Goal: Task Accomplishment & Management: Manage account settings

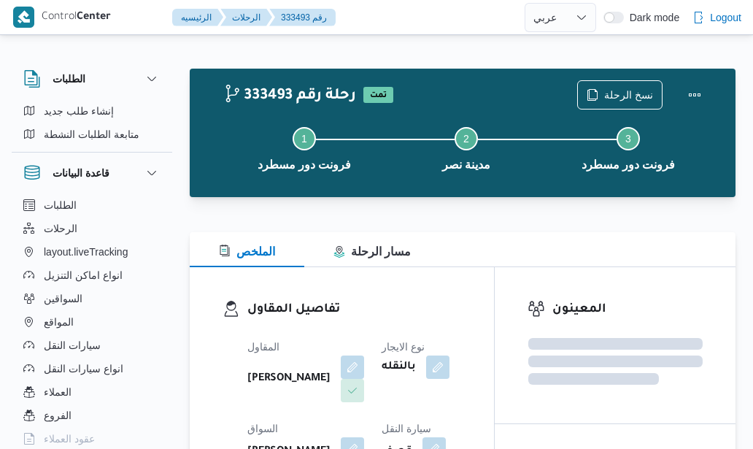
select select "ar"
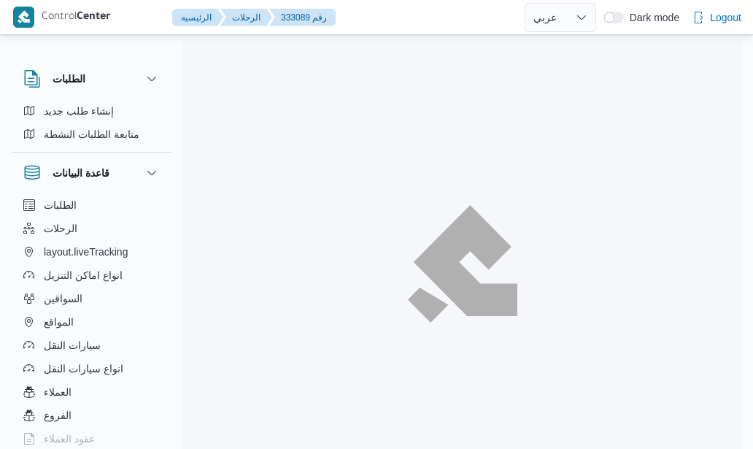
select select "ar"
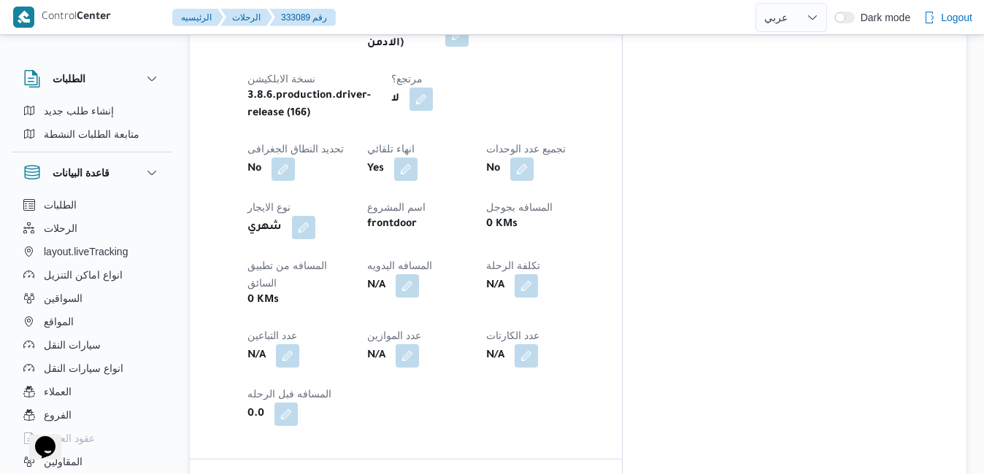
scroll to position [730, 0]
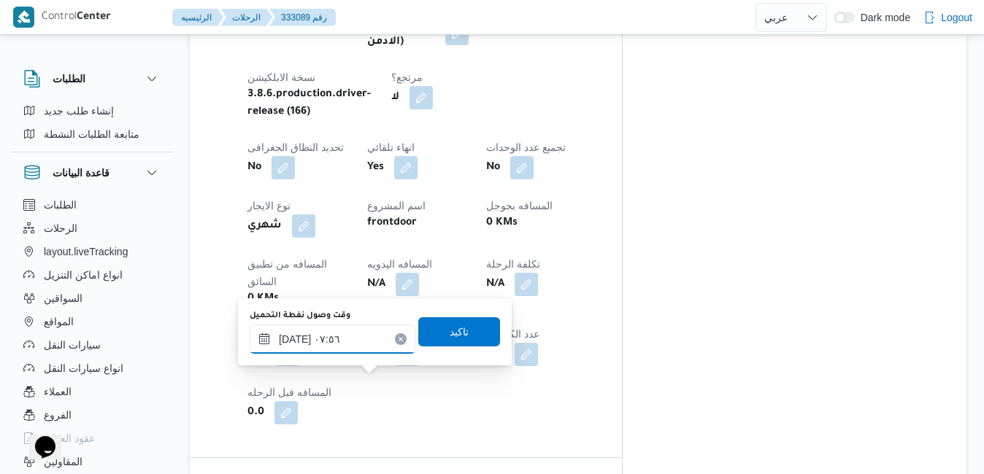
click at [298, 337] on input "٣١/٠٨/٢٠٢٥ ٠٧:٥٦" at bounding box center [333, 339] width 166 height 29
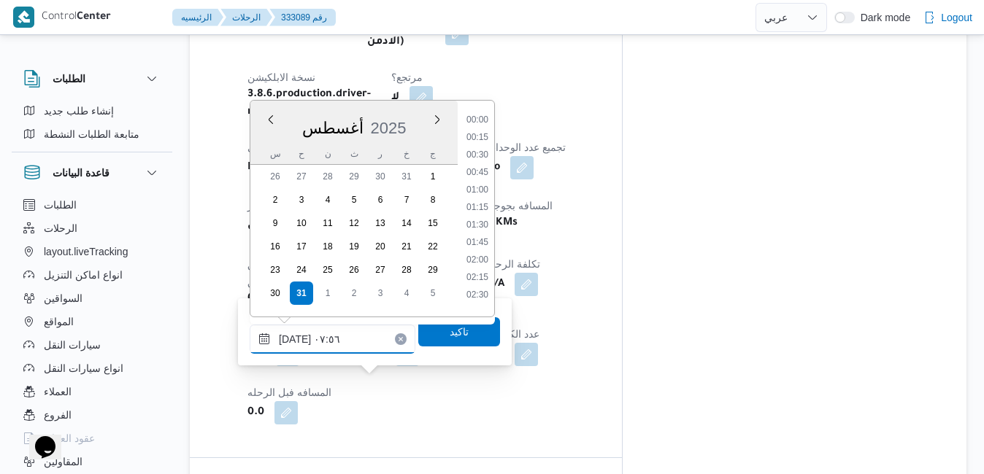
click at [298, 337] on input "٣١/٠٨/٢٠٢٥ ٠٧:٥٦" at bounding box center [333, 339] width 166 height 29
type input "٣١/٠٨/٢٠٢٥ ٠٧:٠٠"
click at [422, 341] on span "تاكيد" at bounding box center [459, 331] width 82 height 29
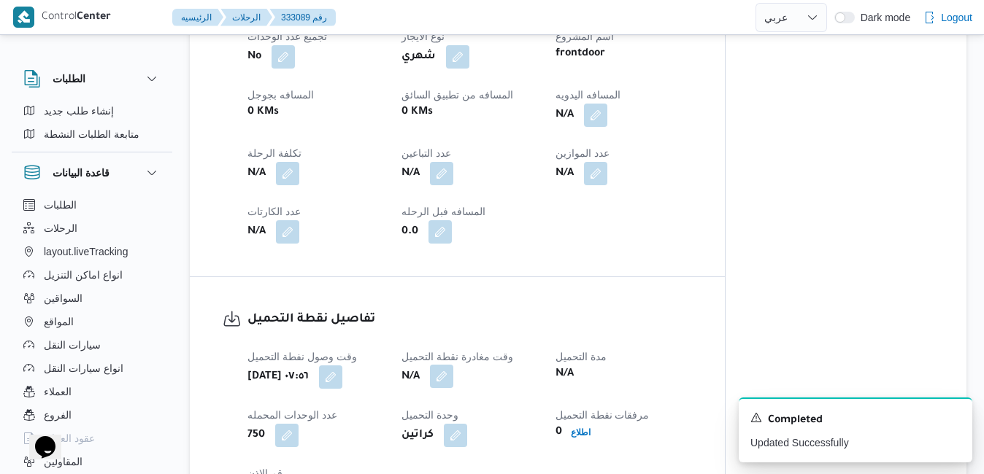
click at [444, 379] on button "button" at bounding box center [441, 376] width 23 height 23
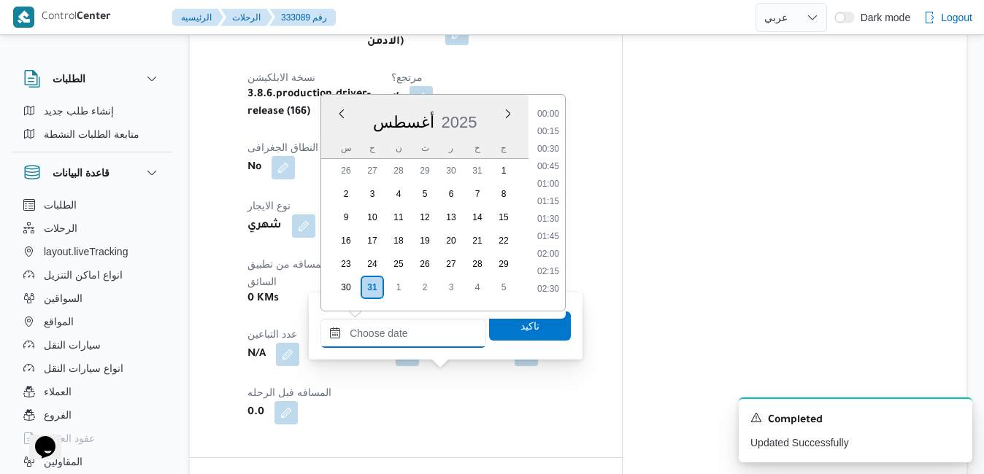
click at [433, 340] on input "وقت مغادرة نقطة التحميل" at bounding box center [403, 333] width 166 height 29
click at [374, 112] on div "[DATE]" at bounding box center [424, 119] width 207 height 37
click at [551, 165] on li "07:30" at bounding box center [548, 162] width 34 height 15
type input "٣١/٠٨/٢٠٢٥ ٠٧:٣٠"
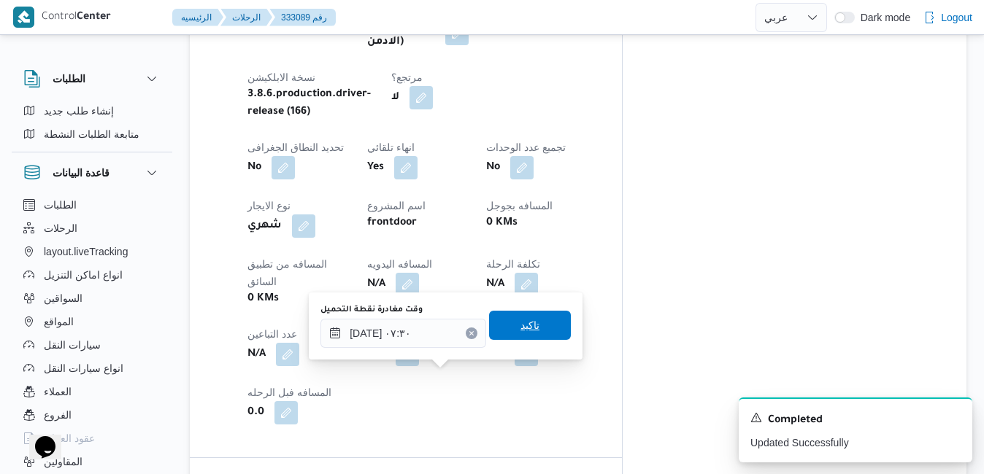
click at [522, 322] on span "تاكيد" at bounding box center [529, 326] width 19 height 18
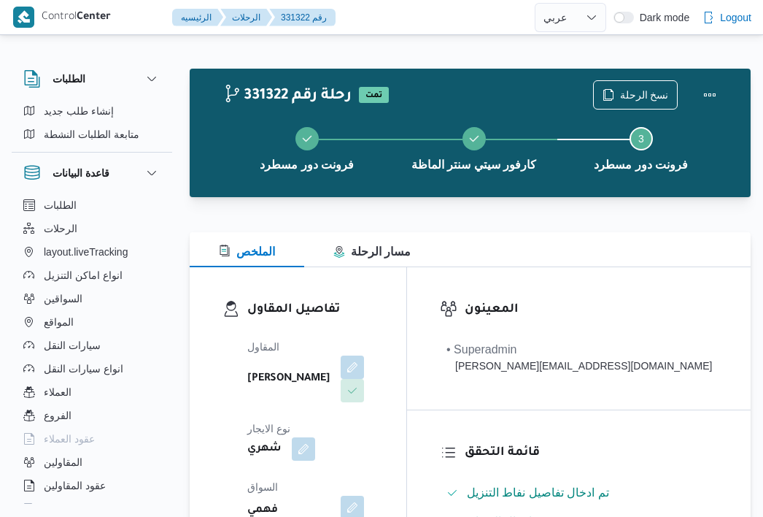
select select "ar"
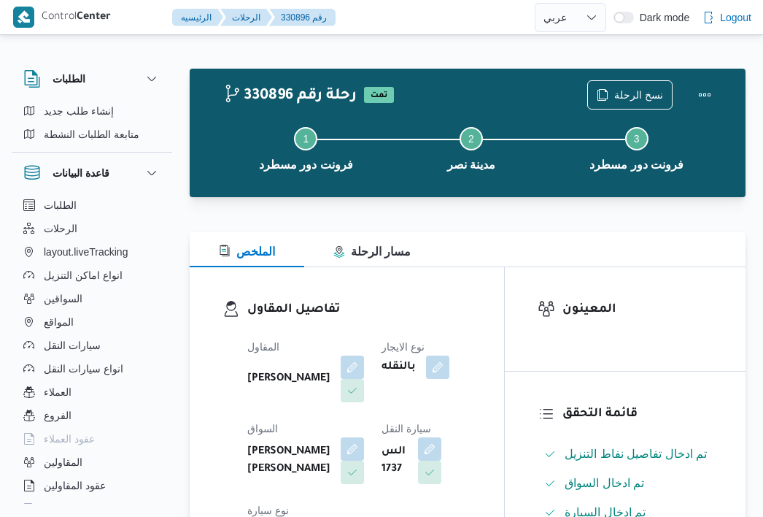
select select "ar"
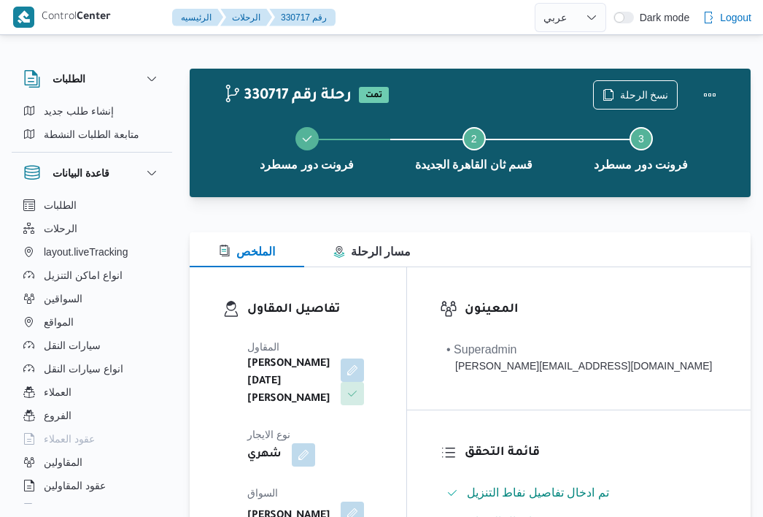
select select "ar"
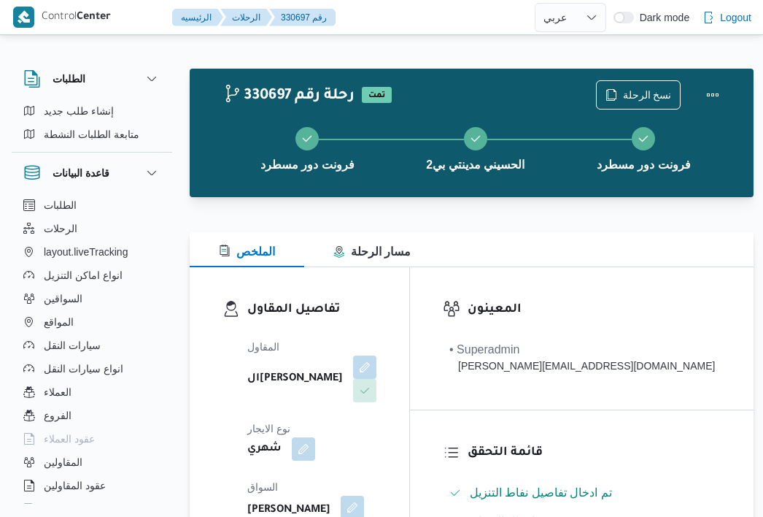
select select "ar"
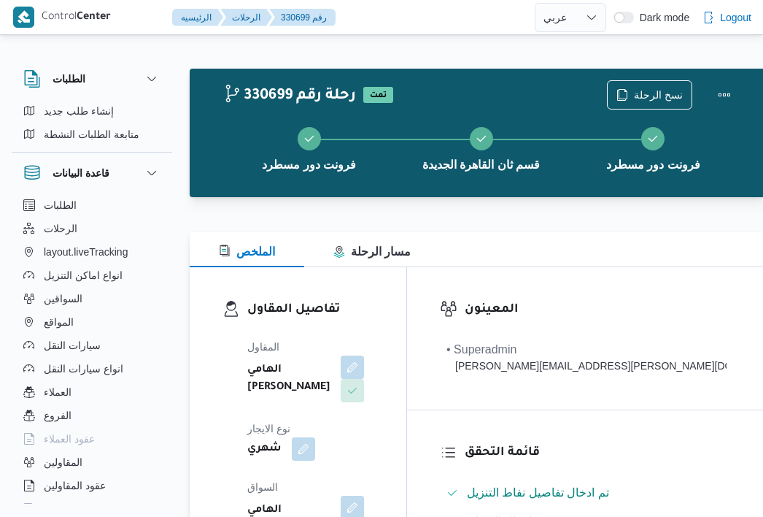
select select "ar"
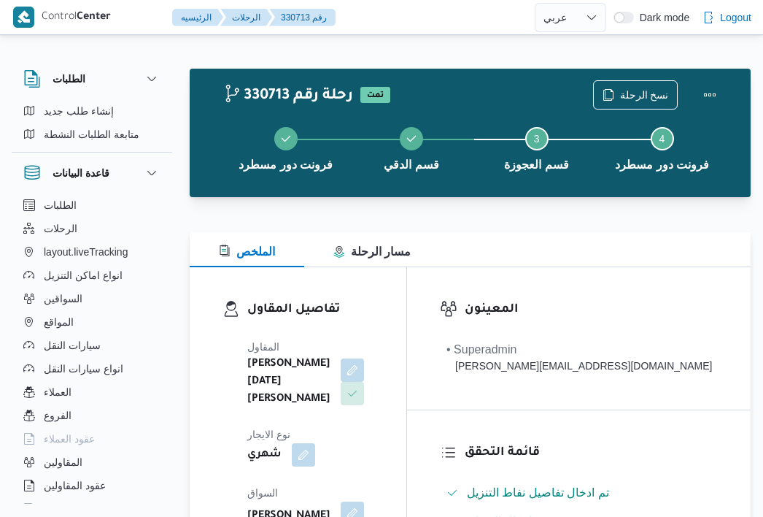
select select "ar"
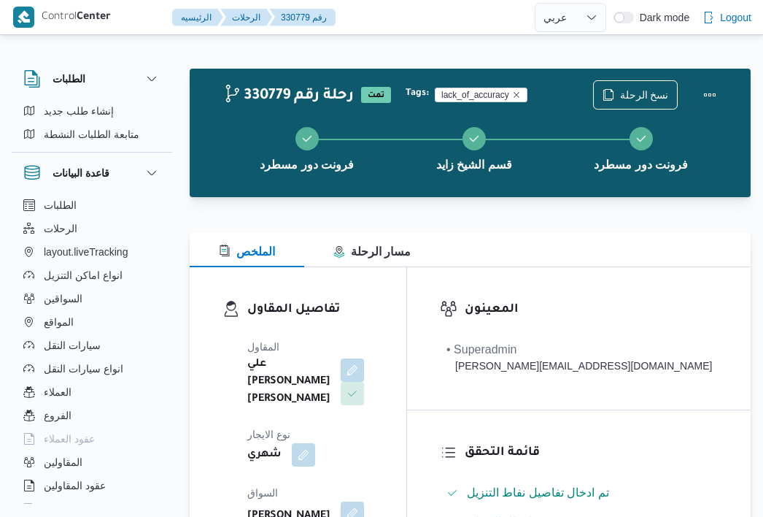
select select "ar"
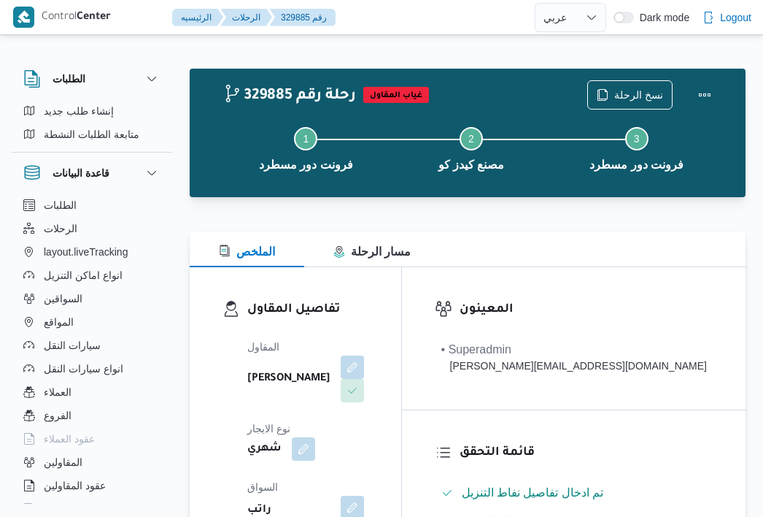
select select "ar"
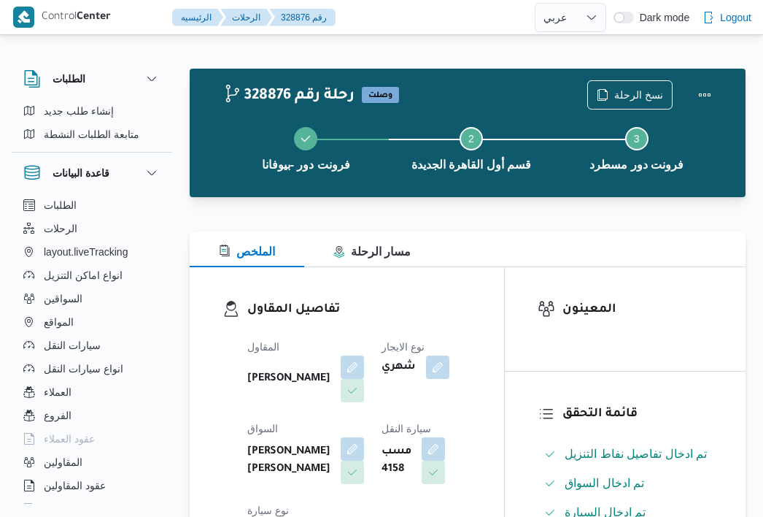
select select "ar"
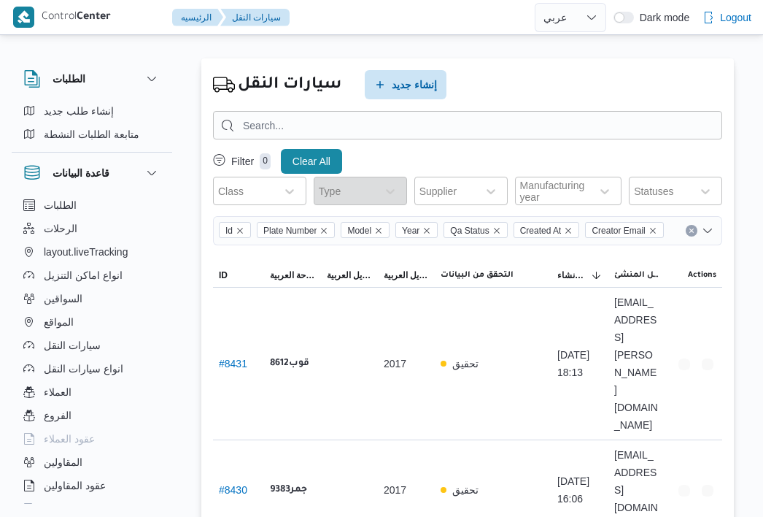
select select "ar"
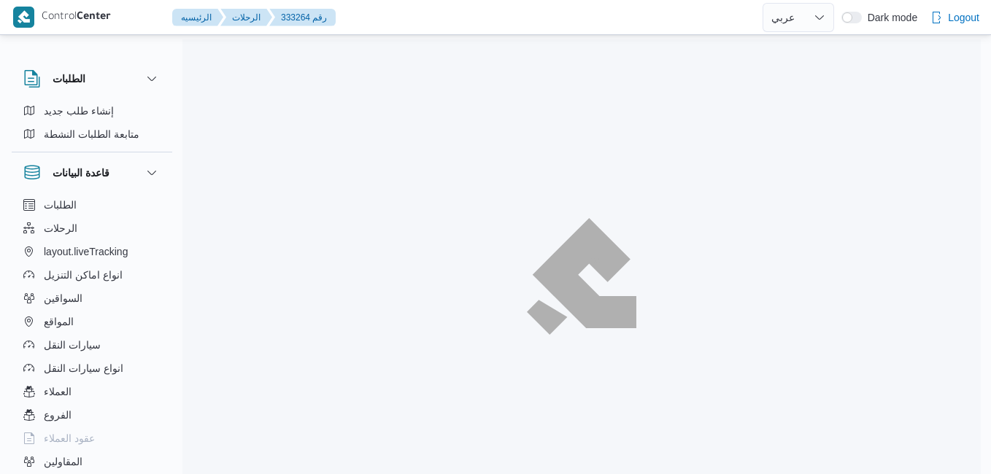
select select "ar"
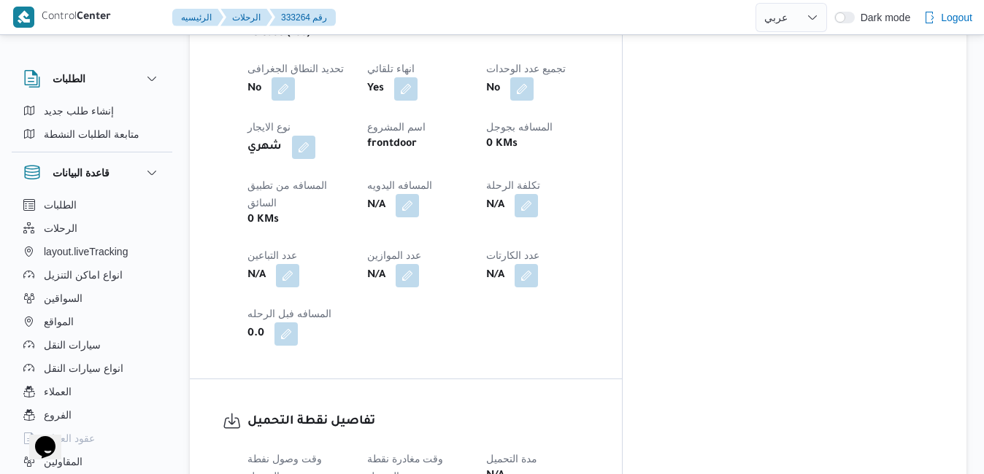
scroll to position [759, 0]
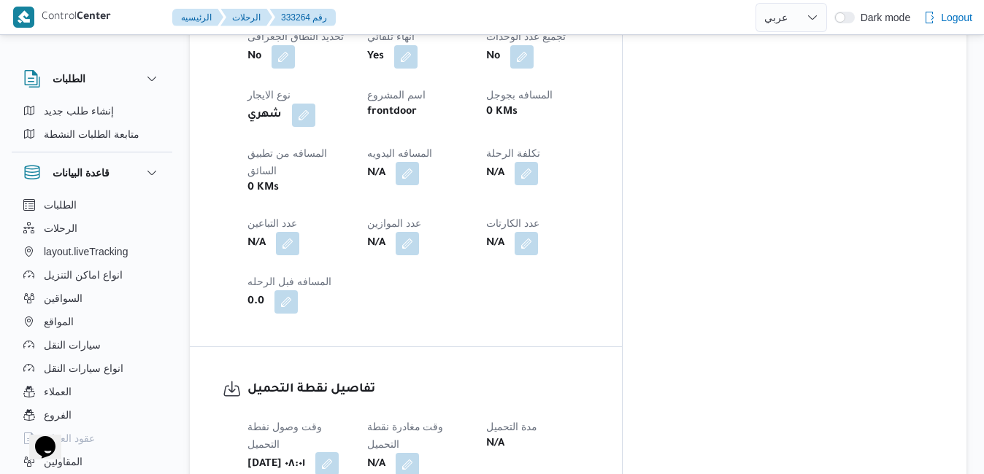
click at [339, 452] on button "button" at bounding box center [326, 463] width 23 height 23
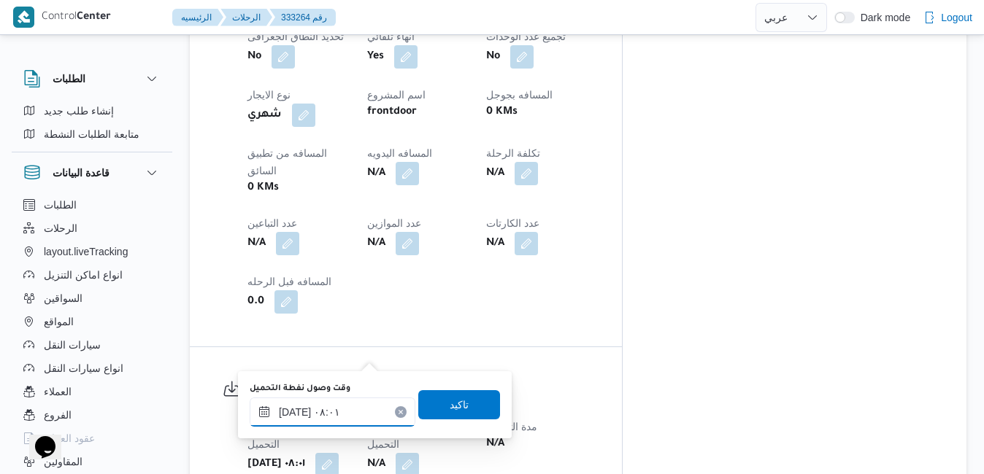
click at [333, 408] on input "٣١/٠٨/٢٠٢٥ ٠٨:٠١" at bounding box center [333, 412] width 166 height 29
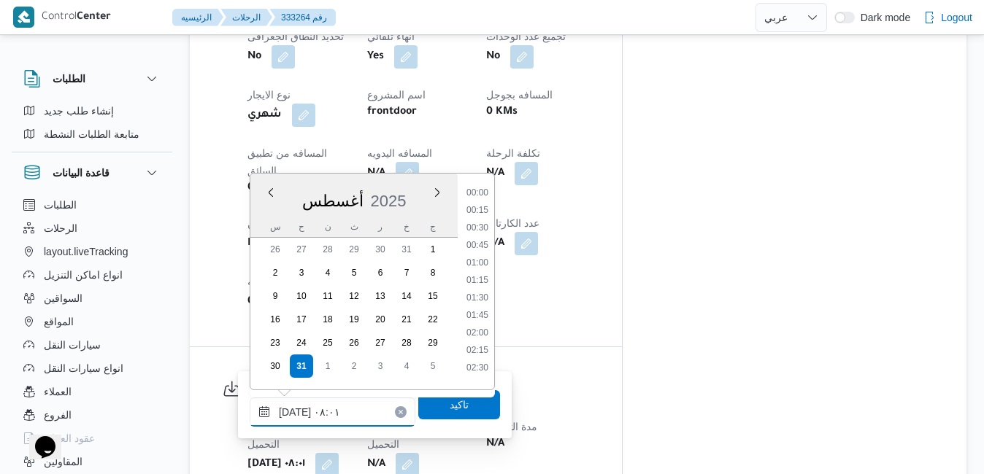
scroll to position [460, 0]
click at [479, 223] on li "07:00" at bounding box center [477, 223] width 34 height 15
type input "٣١/٠٨/٢٠٢٥ ٠٧:٠٠"
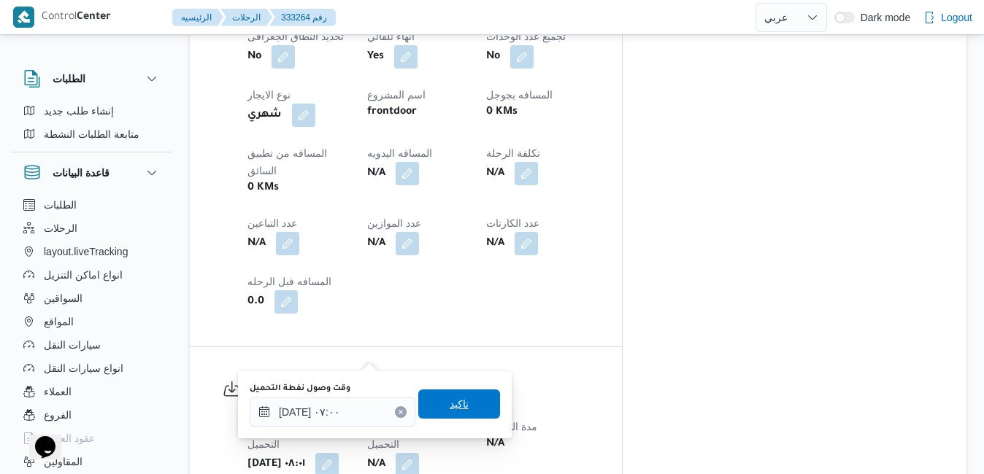
click at [449, 403] on span "تاكيد" at bounding box center [458, 404] width 19 height 18
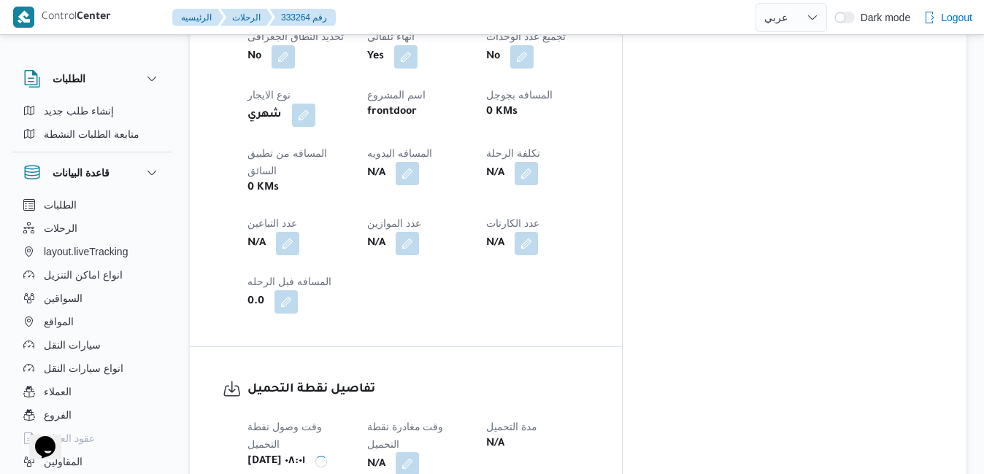
click at [419, 452] on button "button" at bounding box center [406, 463] width 23 height 23
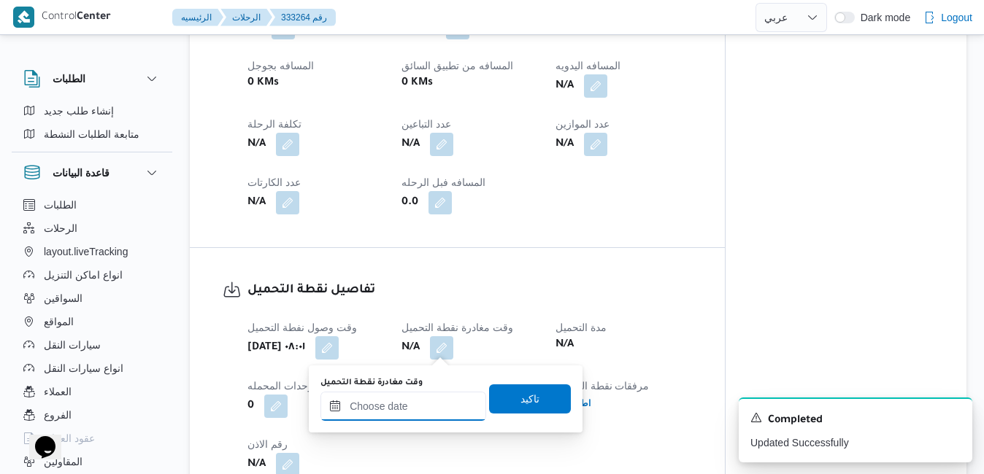
click at [417, 407] on input "وقت مغادرة نقطة التحميل" at bounding box center [403, 406] width 166 height 29
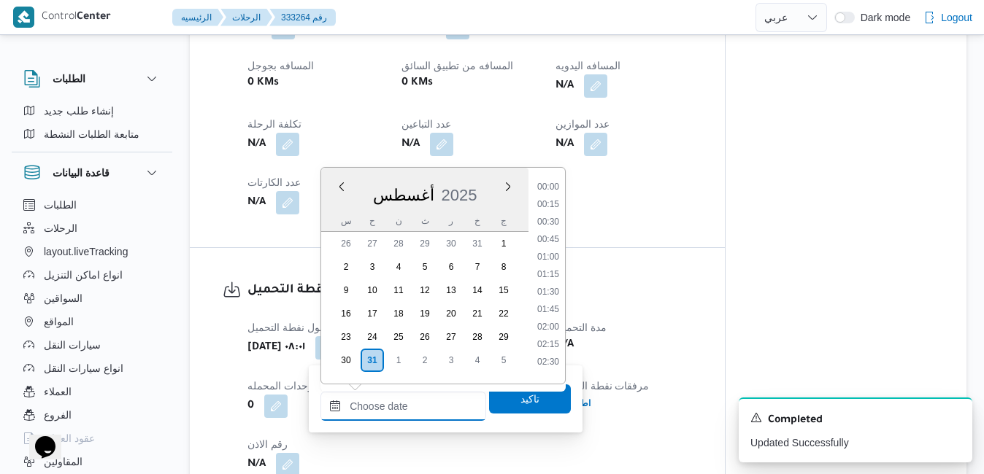
scroll to position [495, 0]
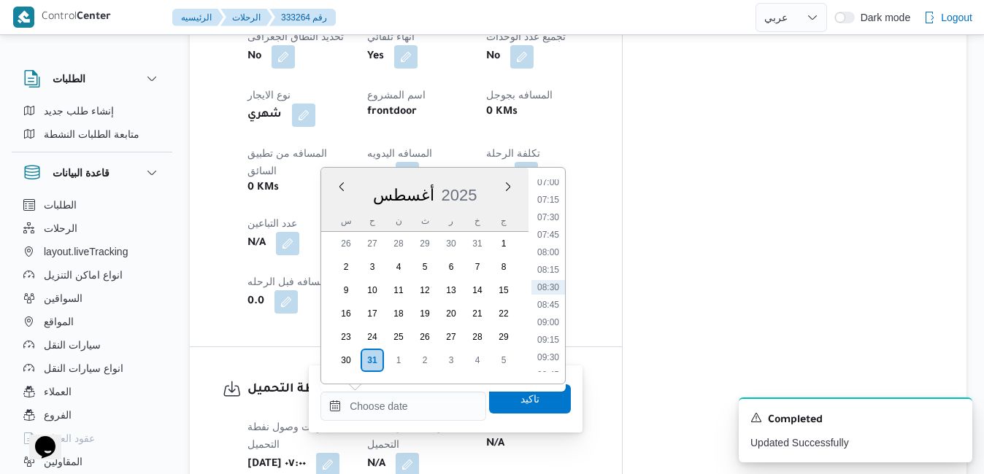
click at [488, 178] on div "[DATE]" at bounding box center [424, 192] width 207 height 37
click at [556, 218] on li "07:30" at bounding box center [548, 217] width 34 height 15
type input "٣١/٠٨/٢٠٢٥ ٠٧:٣٠"
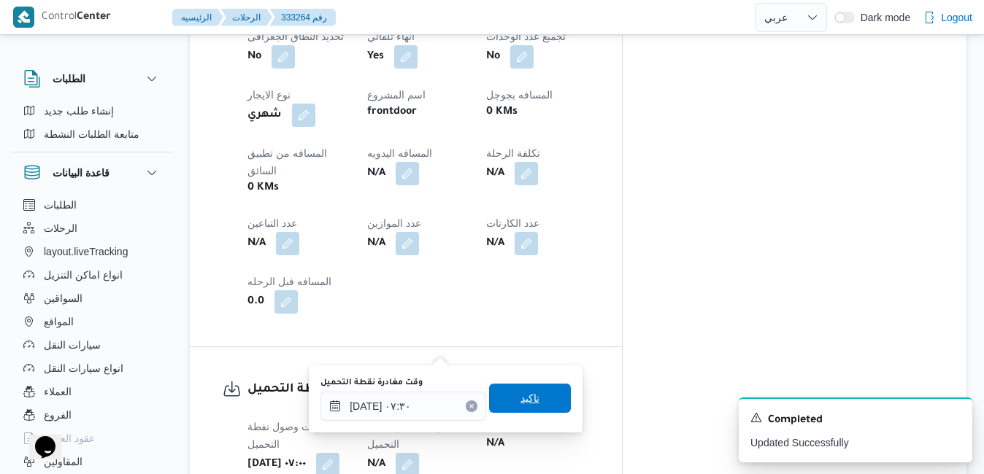
click at [524, 388] on span "تاكيد" at bounding box center [530, 398] width 82 height 29
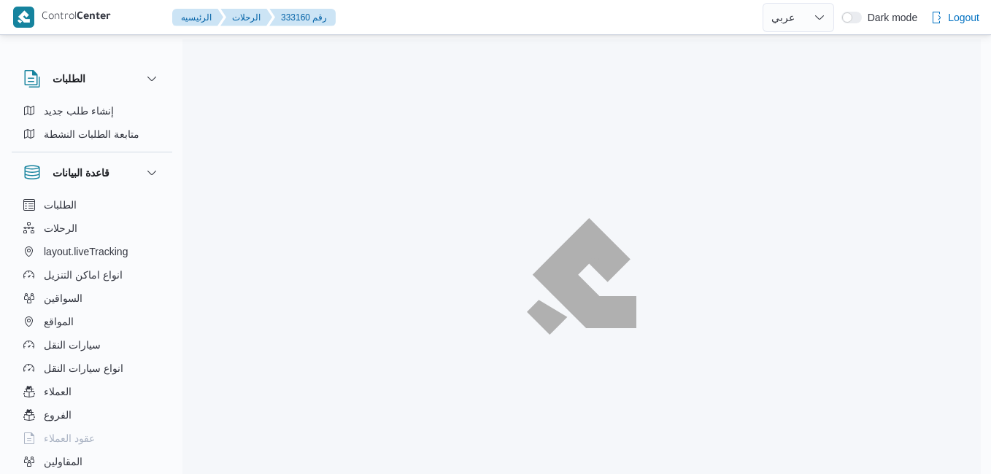
select select "ar"
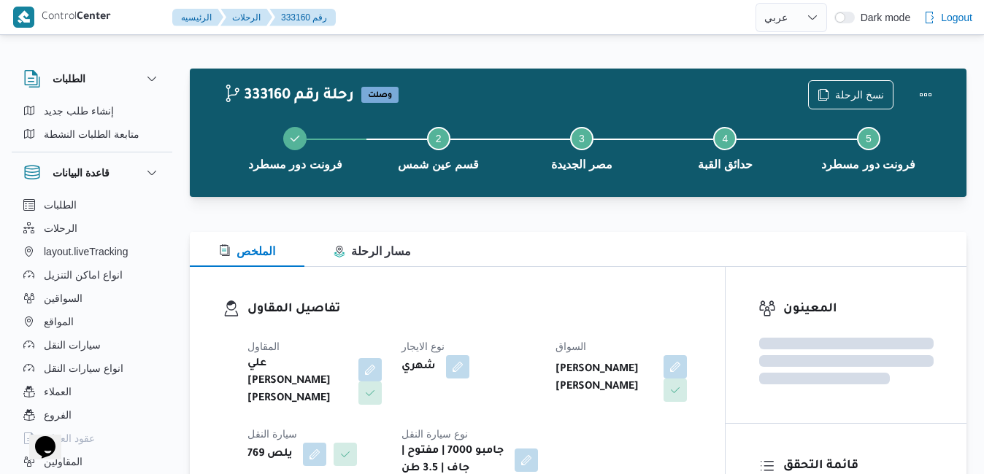
click at [541, 237] on div "الملخص مسار الرحلة" at bounding box center [578, 249] width 776 height 35
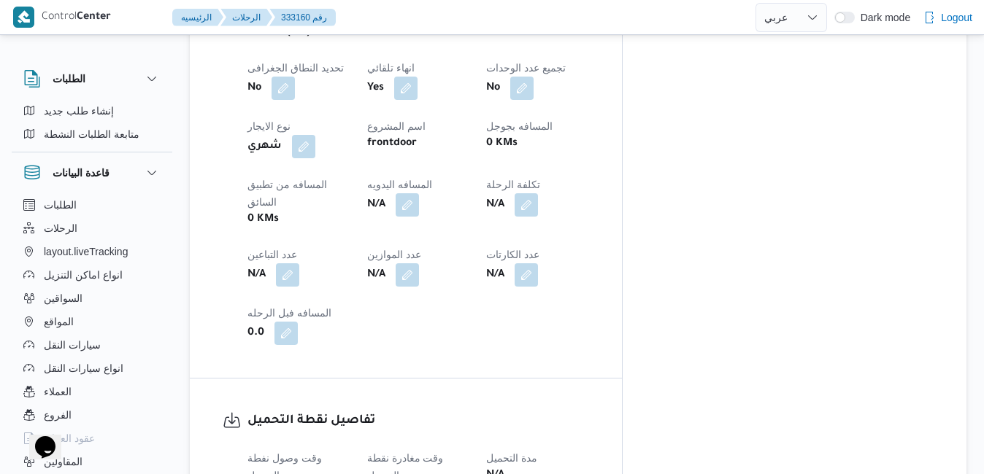
scroll to position [817, 0]
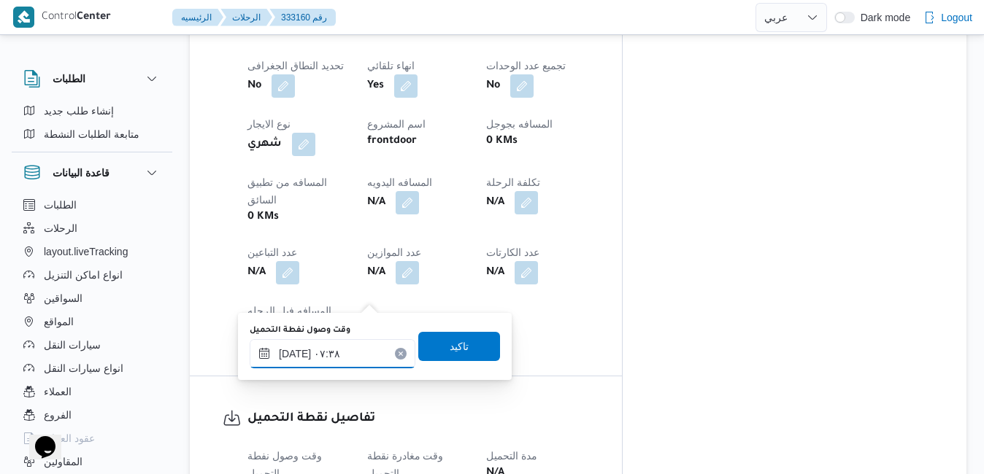
click at [310, 357] on input "٣١/٠٨/٢٠٢٥ ٠٧:٣٨" at bounding box center [333, 353] width 166 height 29
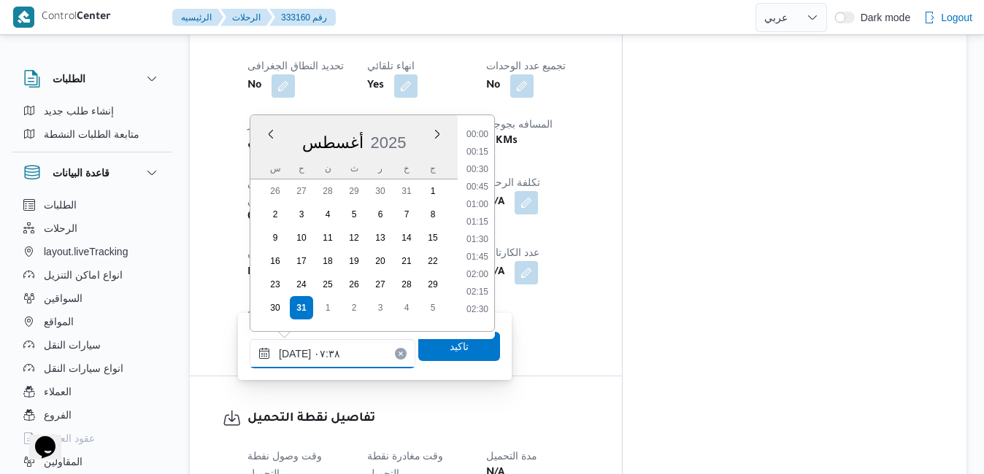
scroll to position [425, 0]
click at [485, 194] on li "07:00" at bounding box center [477, 200] width 34 height 15
type input "٣١/٠٨/٢٠٢٥ ٠٧:٠٠"
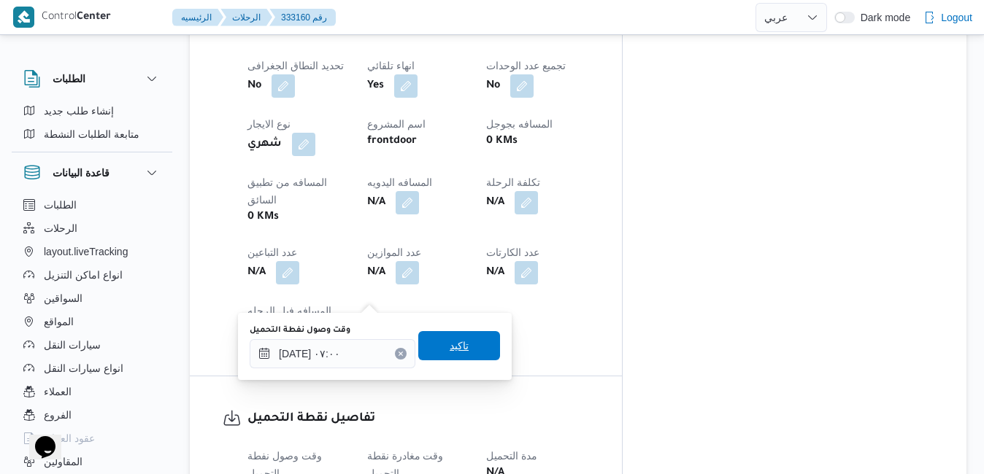
click at [449, 350] on span "تاكيد" at bounding box center [458, 346] width 19 height 18
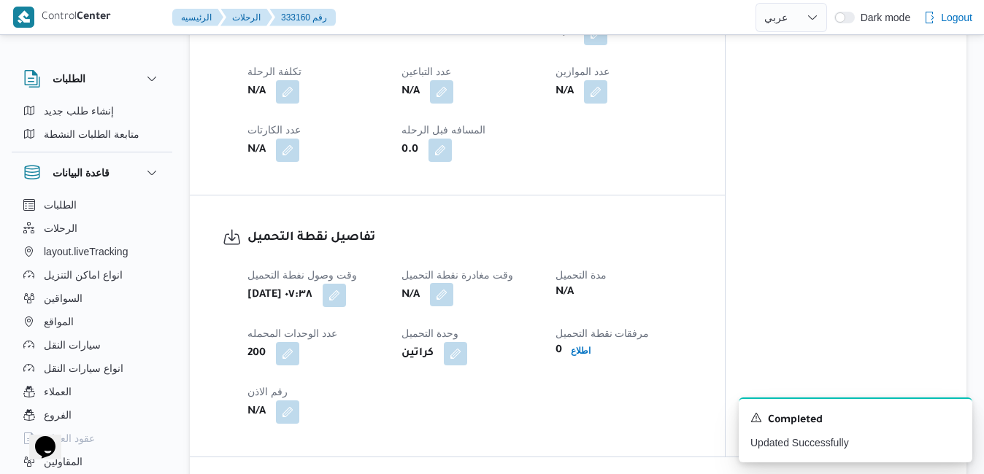
click at [452, 295] on button "button" at bounding box center [441, 294] width 23 height 23
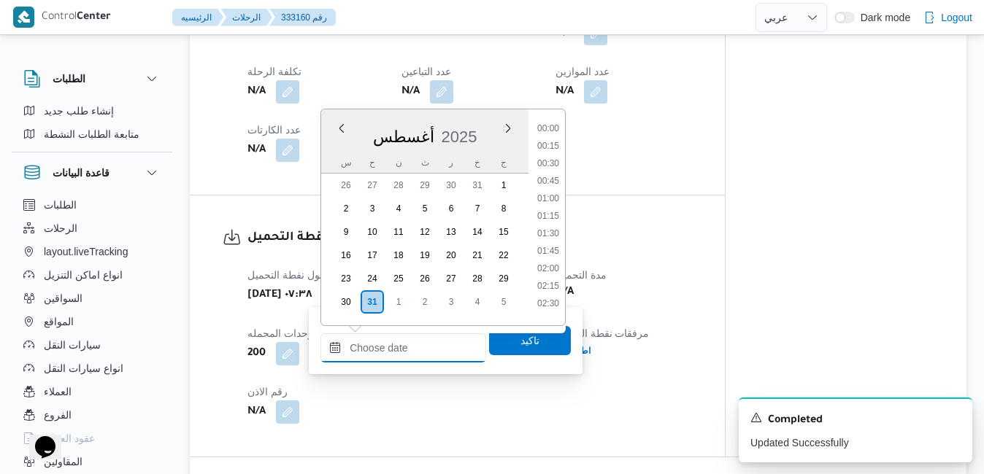
click at [418, 359] on input "وقت مغادرة نقطة التحميل" at bounding box center [403, 347] width 166 height 29
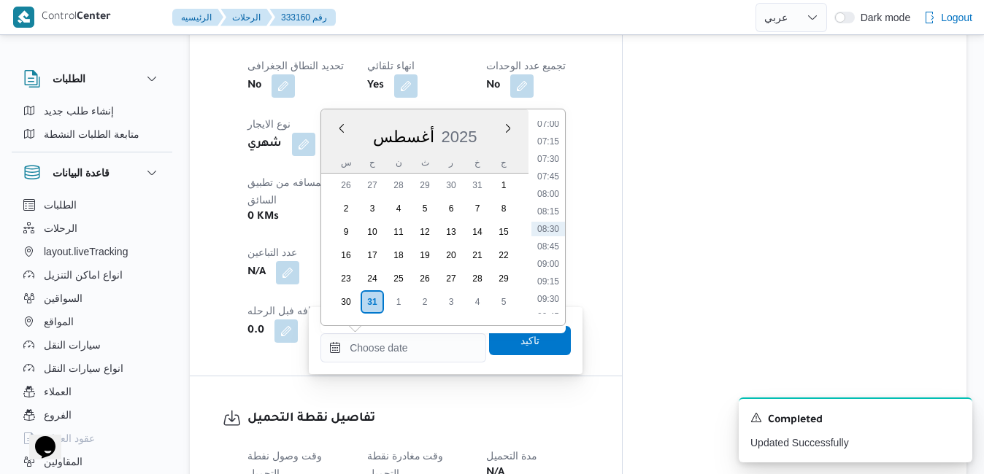
click at [492, 128] on div "[DATE]" at bounding box center [424, 133] width 207 height 37
click at [557, 178] on li "07:45" at bounding box center [548, 176] width 34 height 15
type input "[DATE] ٠٧:٤٥"
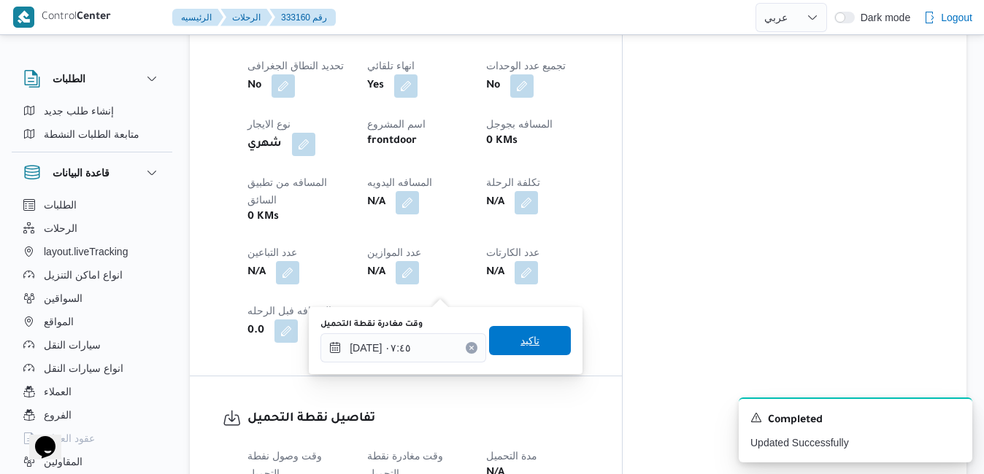
click at [520, 342] on span "تاكيد" at bounding box center [529, 341] width 19 height 18
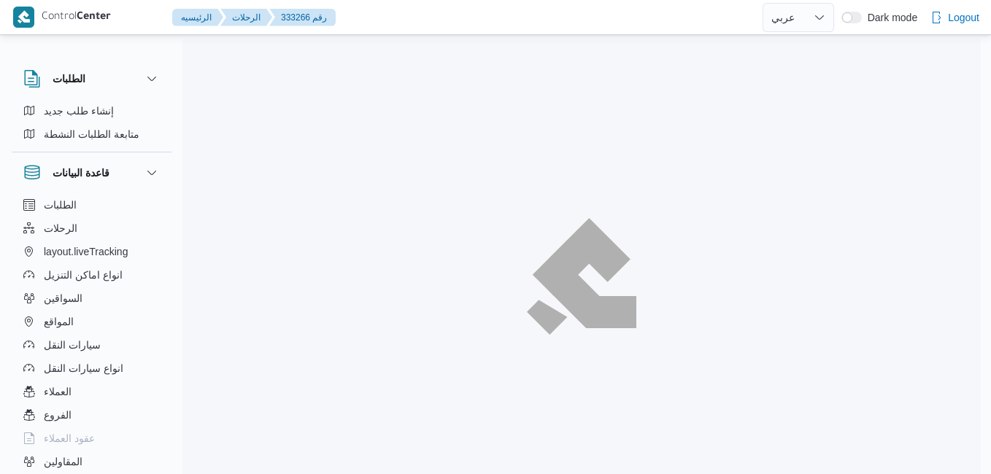
select select "ar"
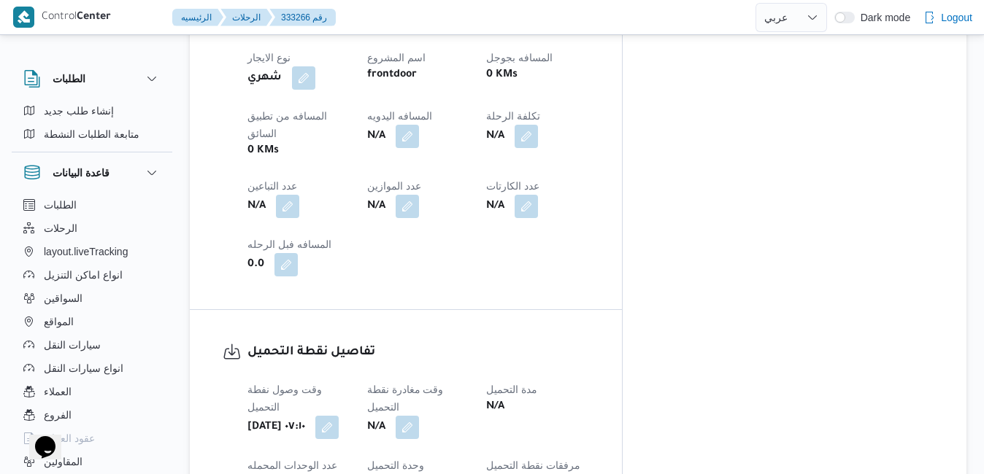
scroll to position [992, 0]
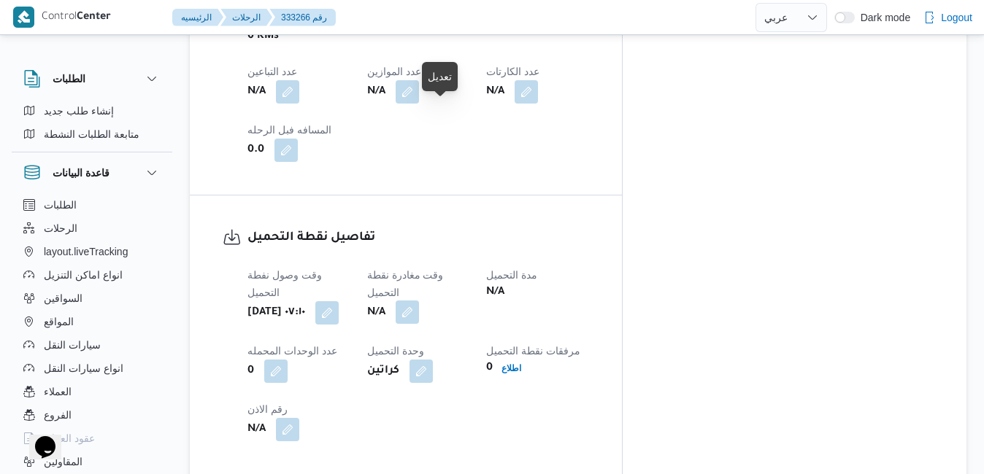
click at [419, 301] on button "button" at bounding box center [406, 312] width 23 height 23
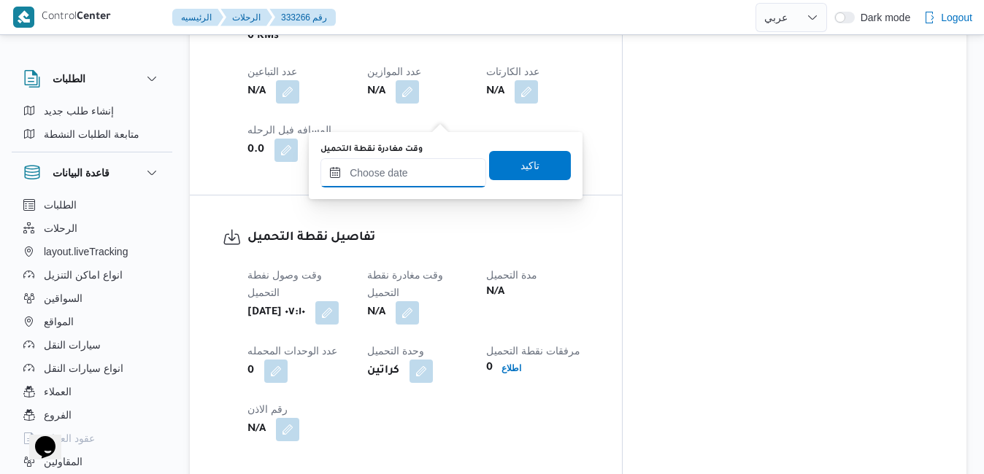
click at [419, 177] on input "وقت مغادرة نقطة التحميل" at bounding box center [403, 172] width 166 height 29
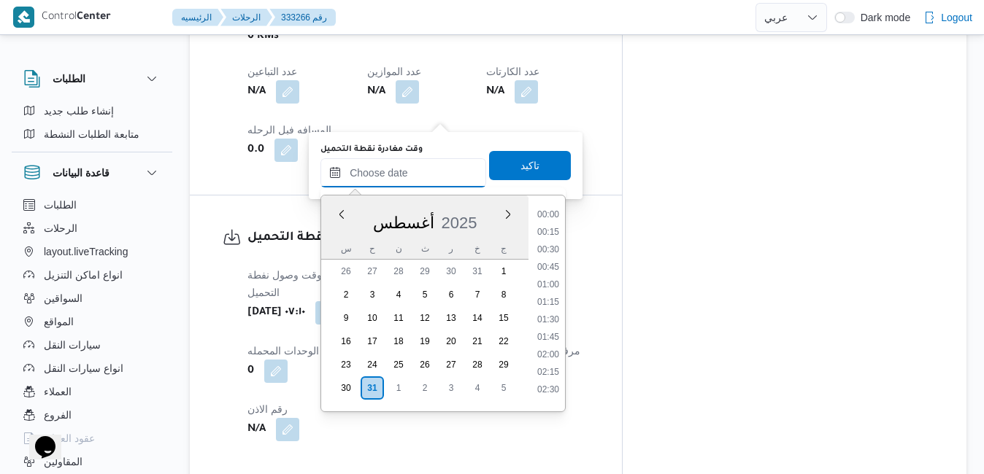
scroll to position [495, 0]
click at [335, 233] on div "[DATE]" at bounding box center [424, 219] width 207 height 37
click at [552, 261] on li "07:45" at bounding box center [548, 262] width 34 height 15
type input "[DATE] ٠٧:٤٥"
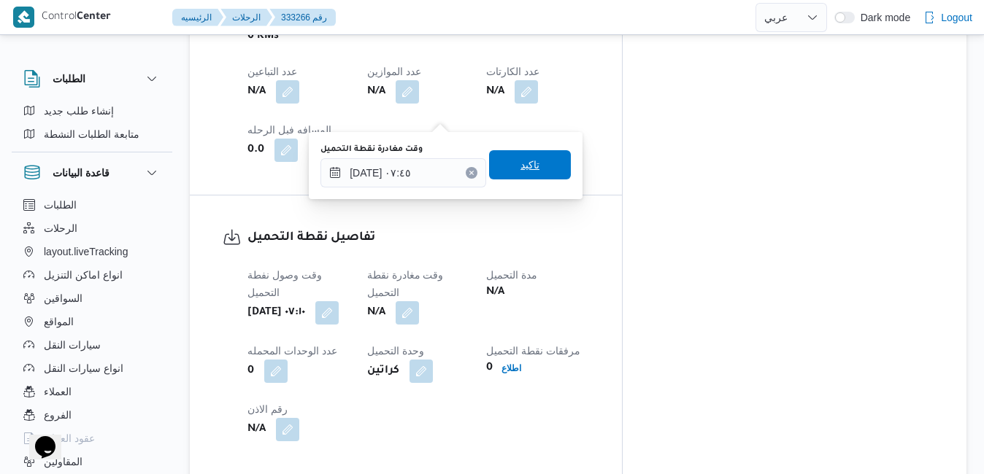
click at [538, 169] on span "تاكيد" at bounding box center [530, 164] width 82 height 29
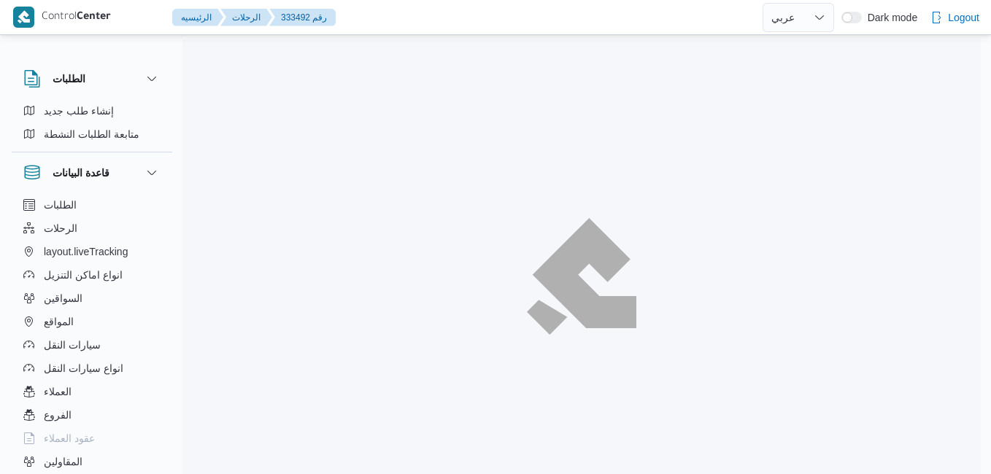
select select "ar"
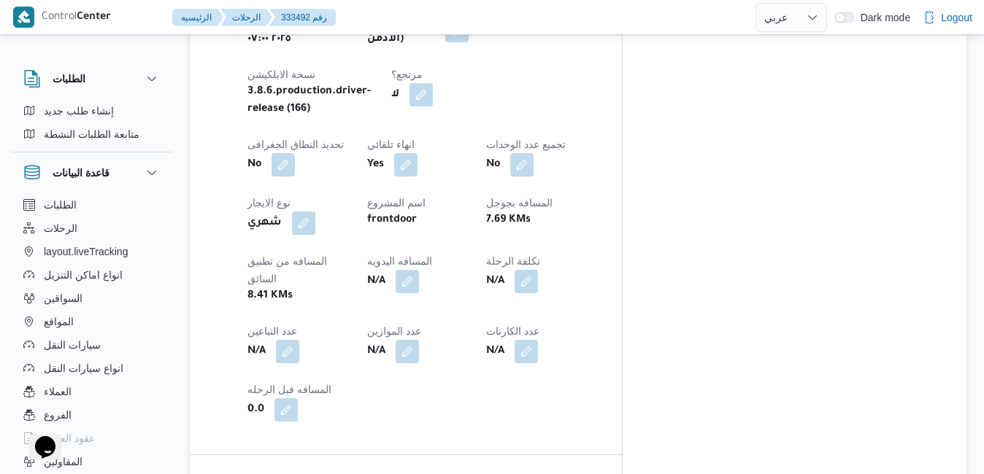
scroll to position [759, 0]
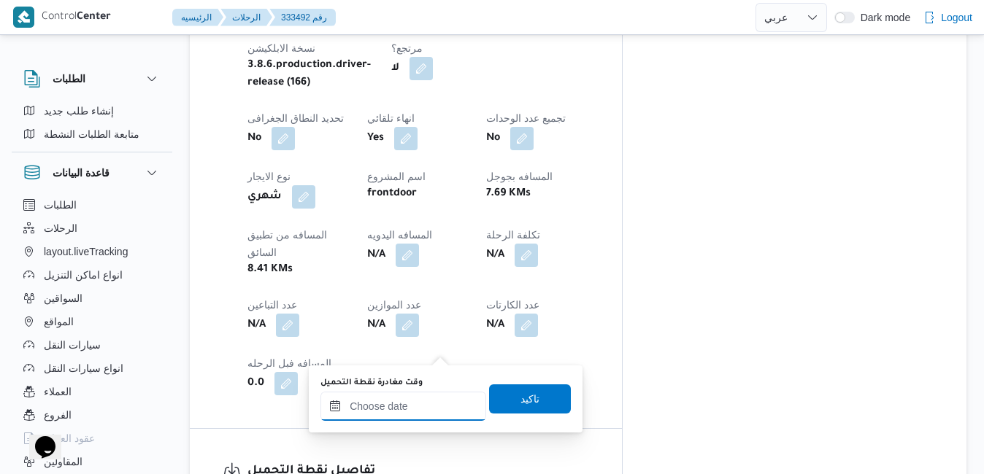
click at [395, 403] on input "وقت مغادرة نقطة التحميل" at bounding box center [403, 406] width 166 height 29
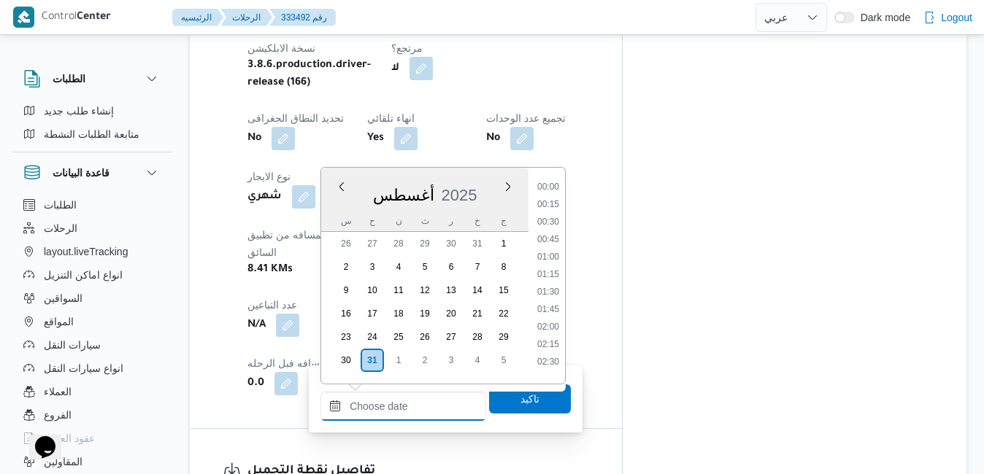
scroll to position [512, 0]
click at [490, 180] on div "[DATE]" at bounding box center [424, 192] width 207 height 37
click at [552, 222] on li "07:45" at bounding box center [548, 217] width 34 height 15
type input "[DATE] ٠٧:٤٥"
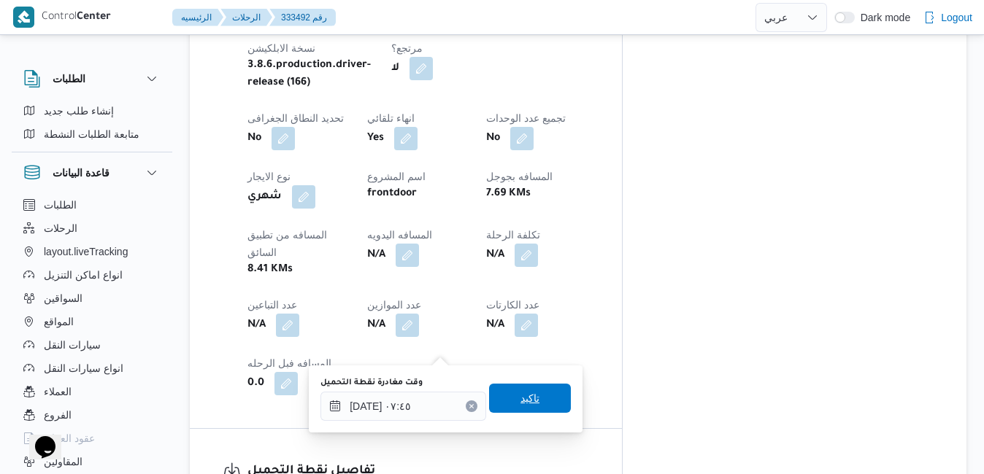
click at [522, 396] on span "تاكيد" at bounding box center [529, 399] width 19 height 18
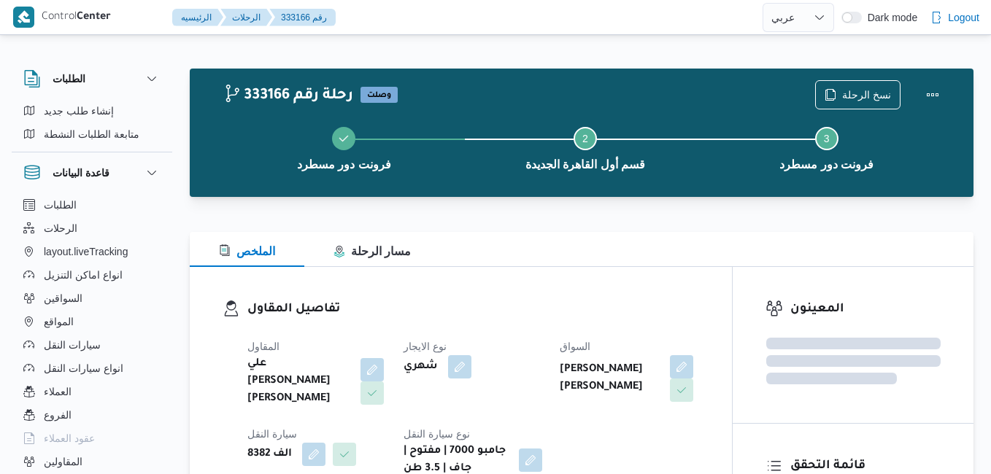
select select "ar"
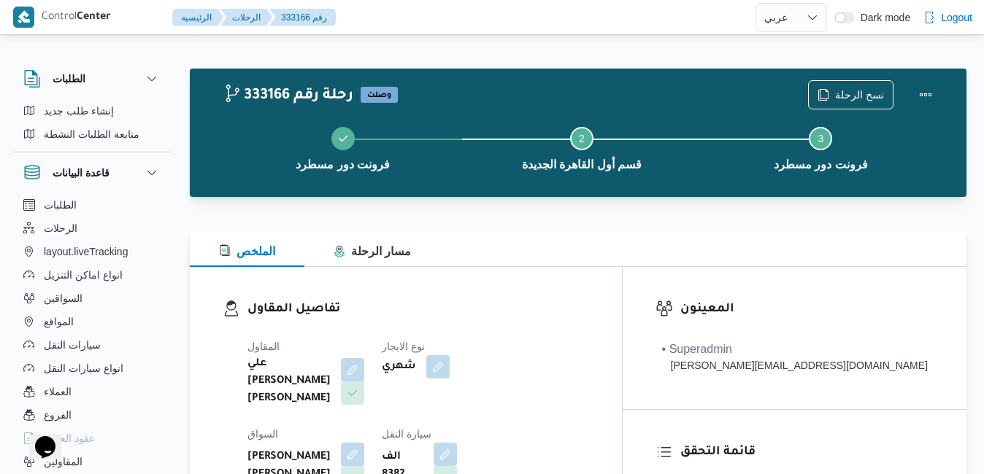
click at [552, 253] on div "الملخص مسار الرحلة" at bounding box center [578, 249] width 776 height 35
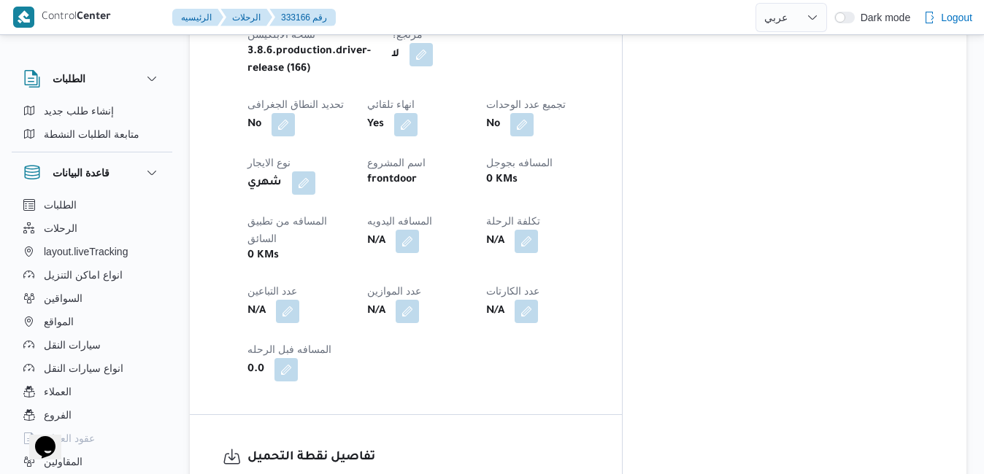
scroll to position [788, 0]
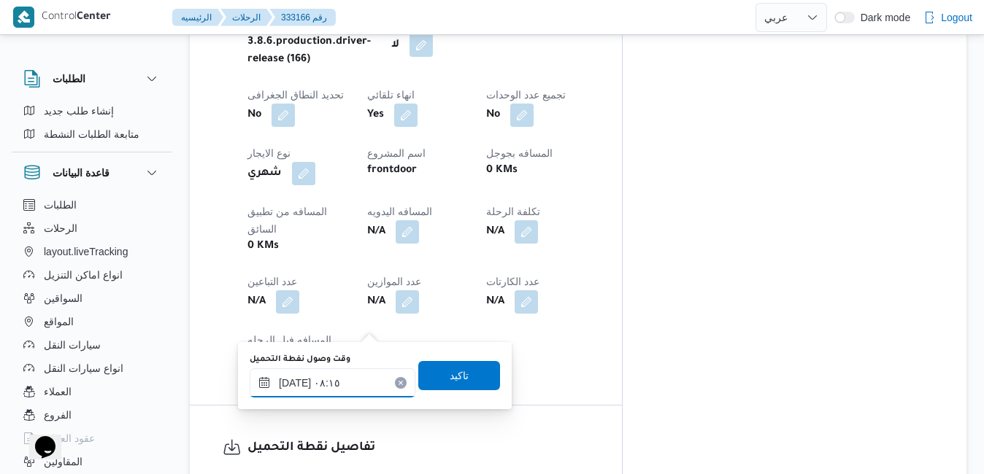
click at [327, 394] on input "٣١/٠٨/٢٠٢٥ ٠٨:١٥" at bounding box center [333, 382] width 166 height 29
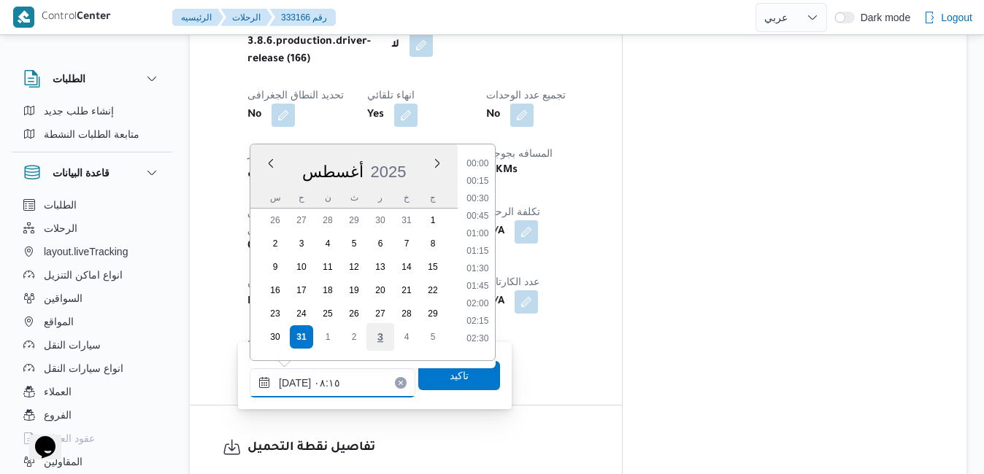
scroll to position [477, 0]
click at [486, 184] on ul "00:00 00:15 00:30 00:45 01:00 01:15 01:30 01:45 02:00 02:15 02:30 02:45 03:00 0…" at bounding box center [477, 252] width 34 height 193
click at [471, 171] on li "07:00" at bounding box center [477, 176] width 34 height 15
type input "٣١/٠٨/٢٠٢٥ ٠٧:٠٠"
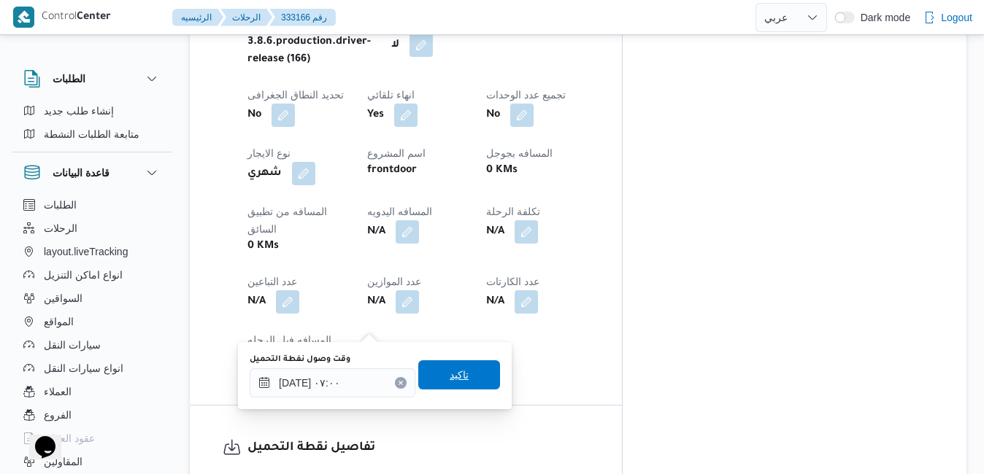
click at [436, 377] on span "تاكيد" at bounding box center [459, 374] width 82 height 29
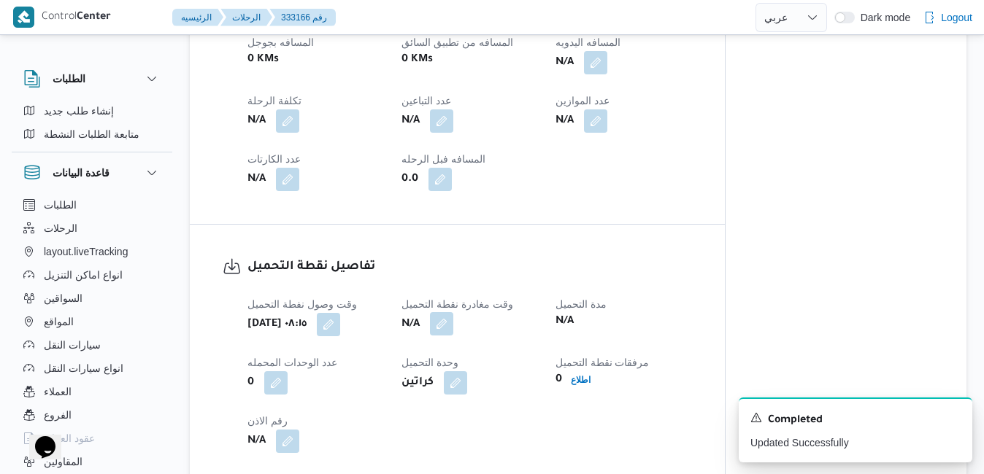
click at [447, 327] on button "button" at bounding box center [441, 323] width 23 height 23
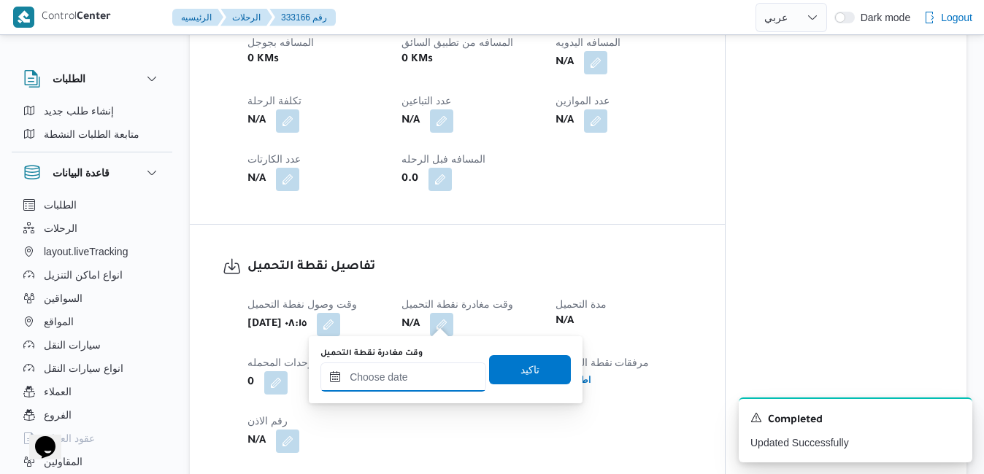
click at [426, 373] on input "وقت مغادرة نقطة التحميل" at bounding box center [403, 377] width 166 height 29
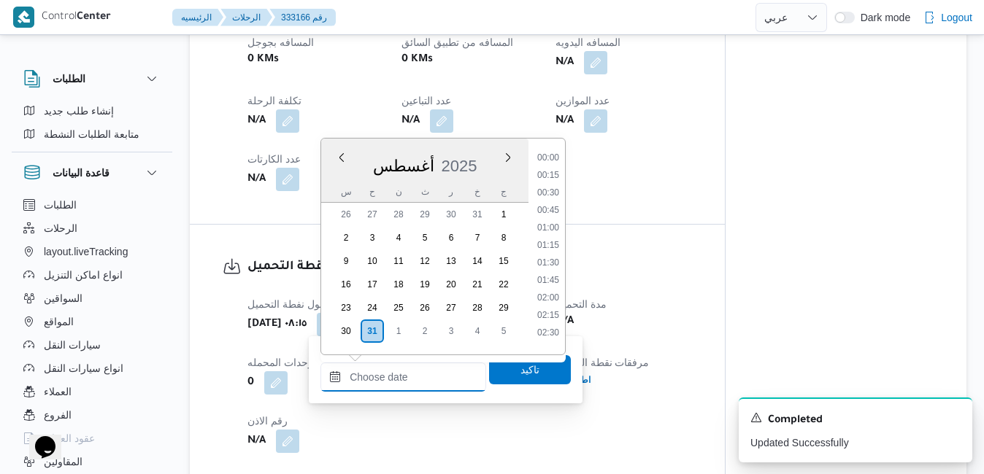
scroll to position [530, 0]
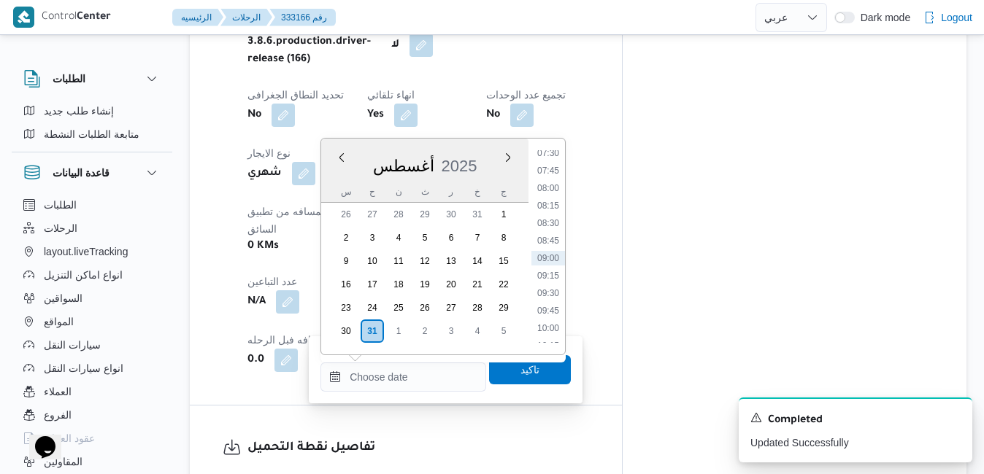
click at [500, 146] on div "[DATE]" at bounding box center [424, 162] width 207 height 37
click at [550, 167] on li "07:45" at bounding box center [548, 170] width 34 height 15
type input "[DATE] ٠٧:٤٥"
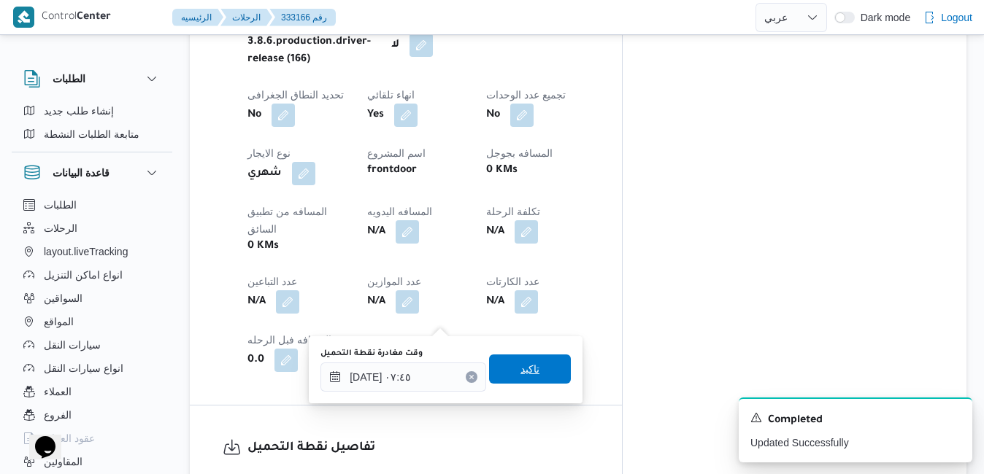
click at [520, 374] on span "تاكيد" at bounding box center [529, 369] width 19 height 18
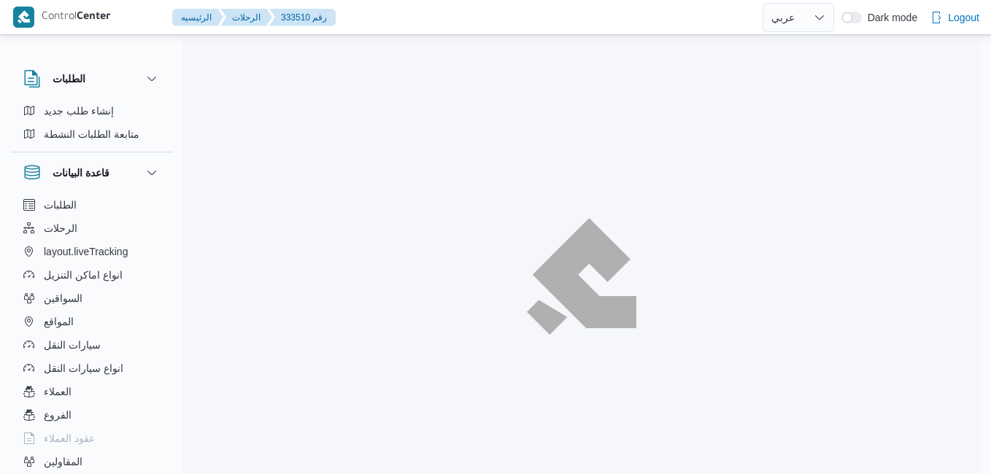
select select "ar"
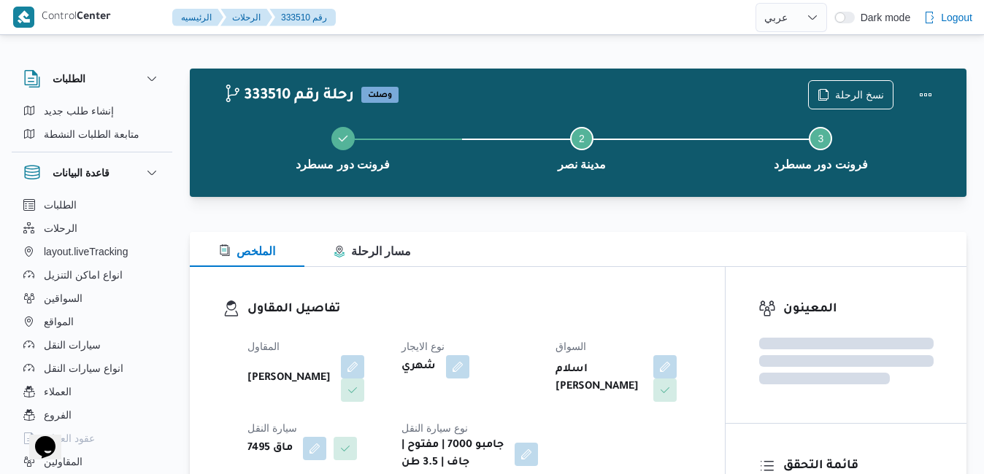
click at [487, 273] on div "تفاصيل المقاول المقاول [PERSON_NAME] نوع الايجار شهري السواق اسلام [PERSON_NAME…" at bounding box center [457, 386] width 535 height 238
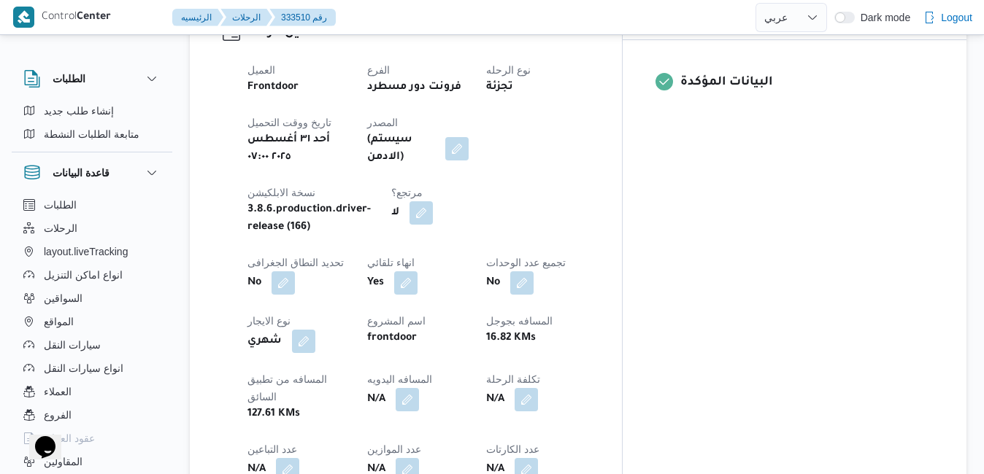
scroll to position [671, 0]
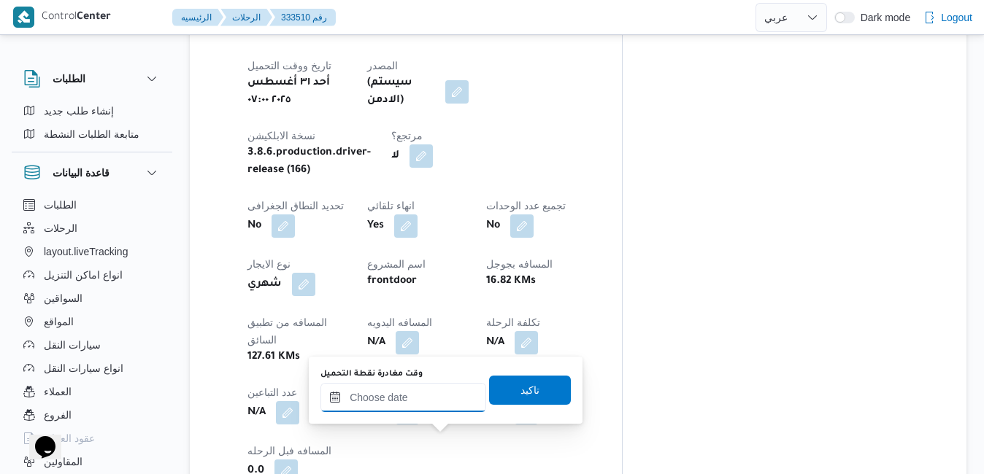
click at [444, 403] on input "وقت مغادرة نقطة التحميل" at bounding box center [403, 397] width 166 height 29
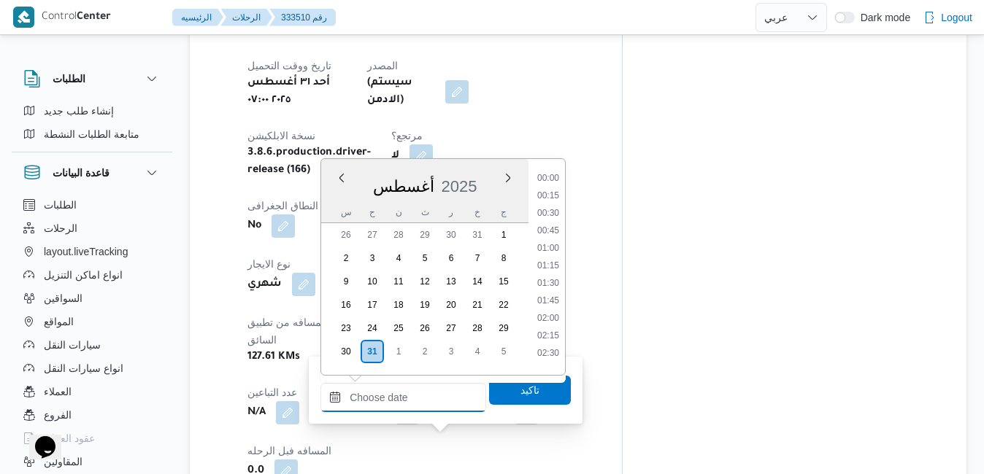
scroll to position [530, 0]
click at [486, 174] on div "[DATE]" at bounding box center [424, 183] width 207 height 37
click at [549, 195] on li "07:45" at bounding box center [548, 191] width 34 height 15
type input "[DATE] ٠٧:٤٥"
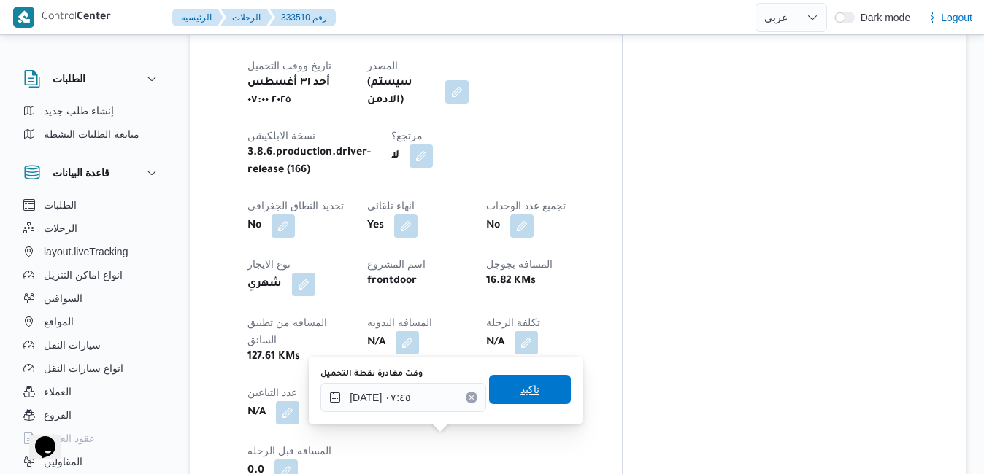
click at [520, 385] on span "تاكيد" at bounding box center [529, 390] width 19 height 18
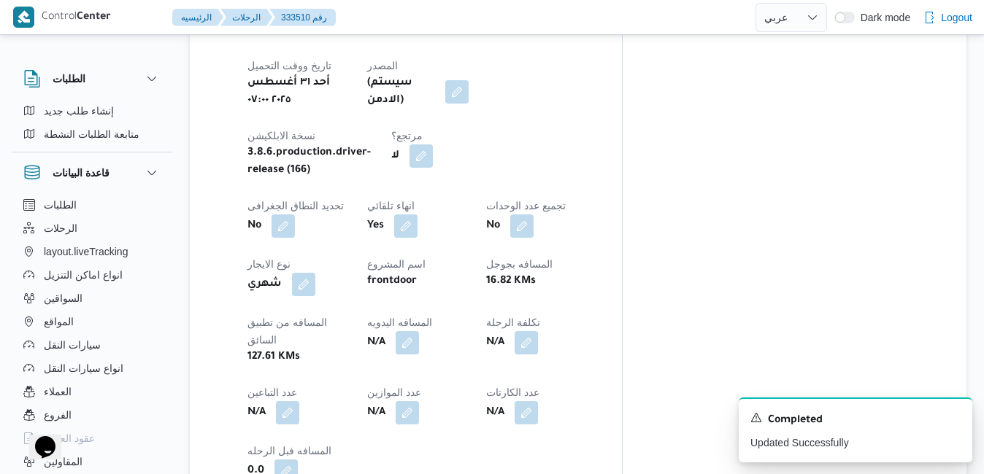
click at [622, 174] on div "تفاصيل الرحلة العميل Frontdoor الفرع فرونت دور مسطرد نوع الرحله تجزئة تاريخ ووق…" at bounding box center [406, 225] width 432 height 582
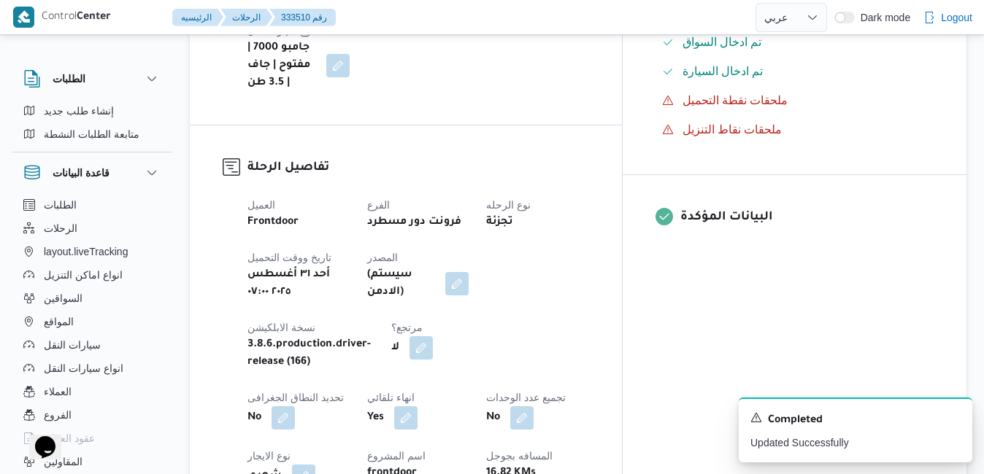
scroll to position [467, 0]
